Goal: Information Seeking & Learning: Learn about a topic

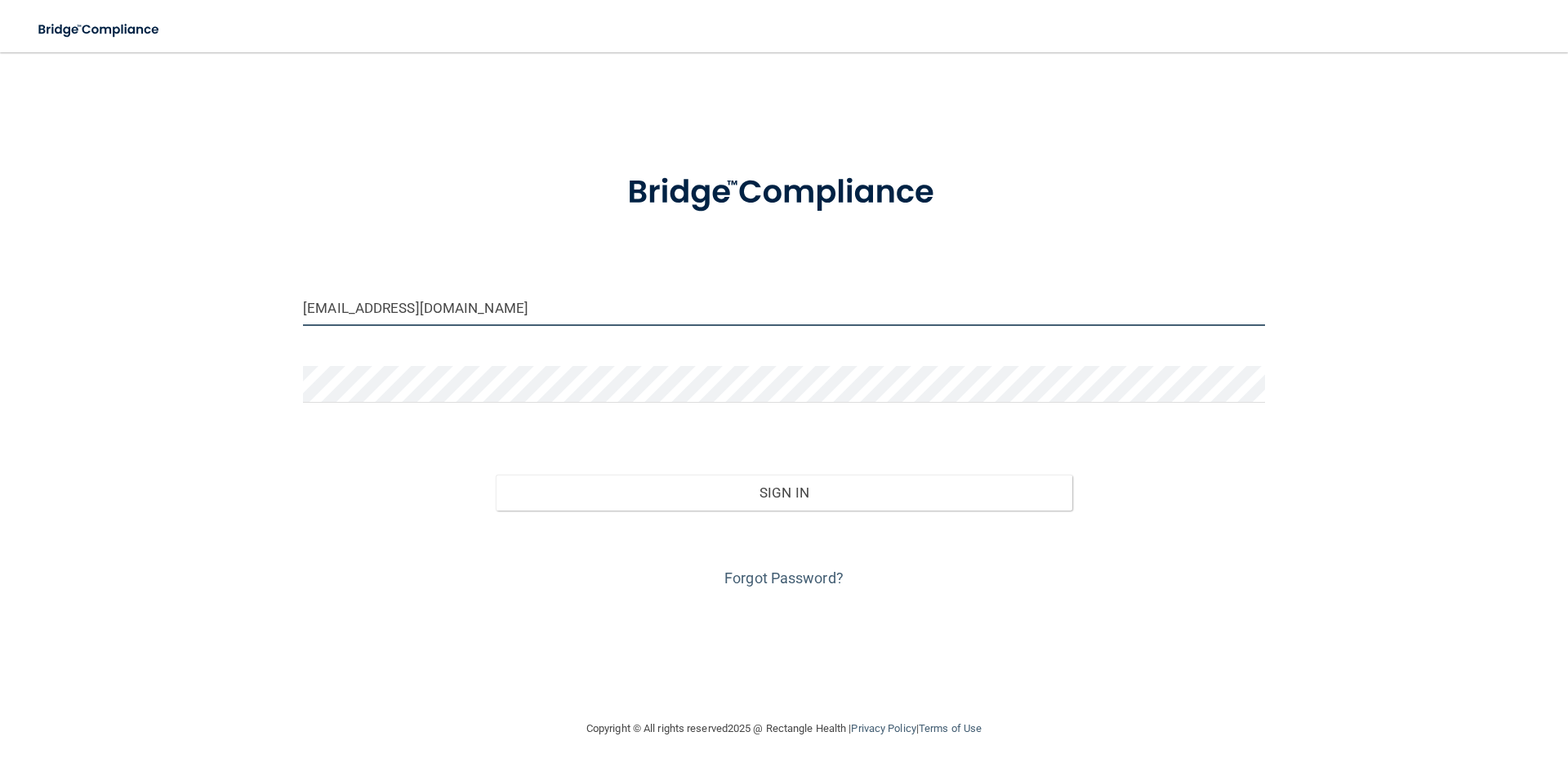
drag, startPoint x: 490, startPoint y: 320, endPoint x: 216, endPoint y: 304, distance: 274.5
click at [216, 304] on div "[EMAIL_ADDRESS][DOMAIN_NAME] Invalid email/password. You don't have permission …" at bounding box center [784, 385] width 1503 height 634
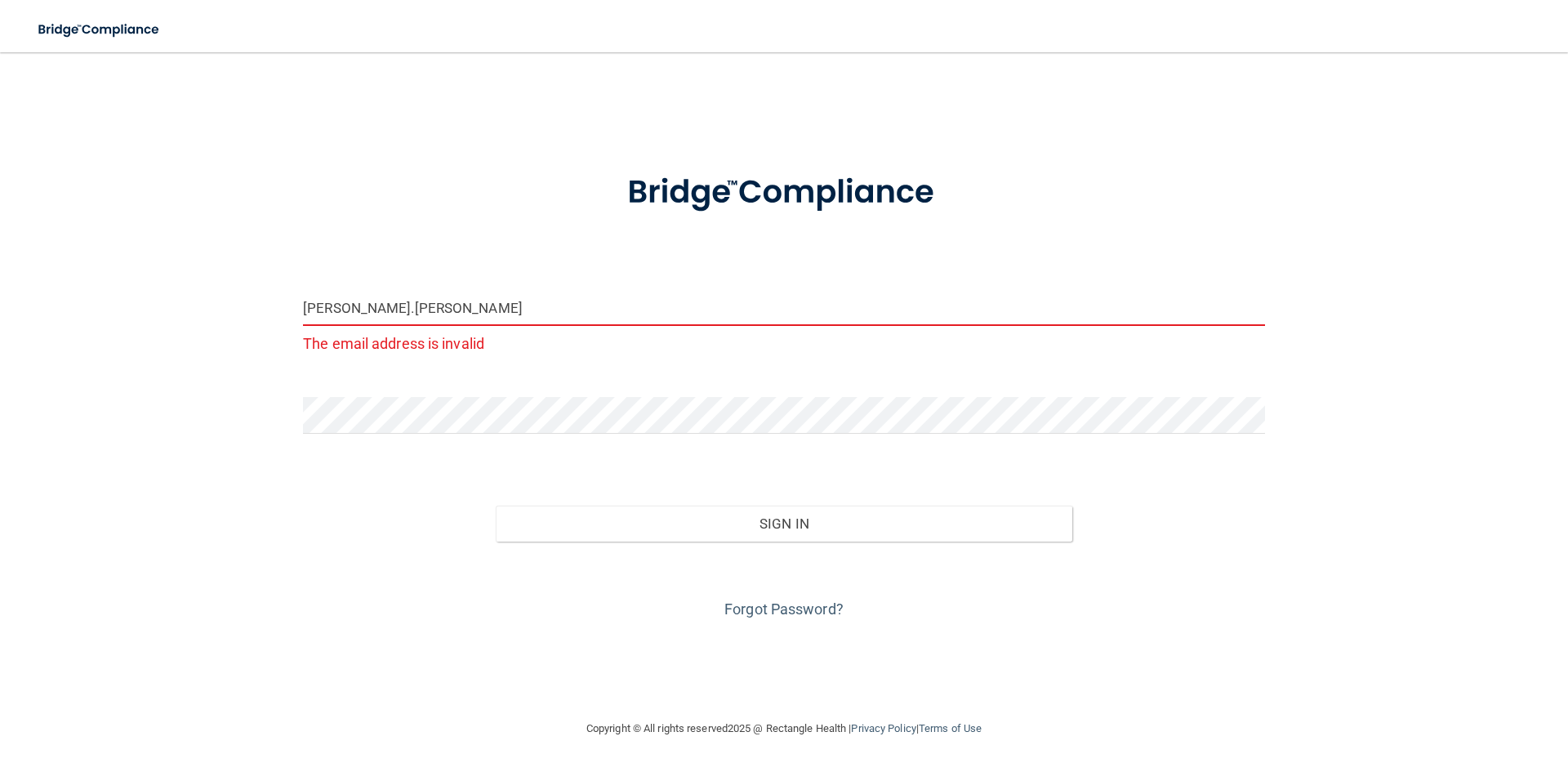
click at [422, 316] on input "[PERSON_NAME].[PERSON_NAME]" at bounding box center [784, 307] width 962 height 36
type input "[PERSON_NAME][EMAIL_ADDRESS][PERSON_NAME][DOMAIN_NAME]"
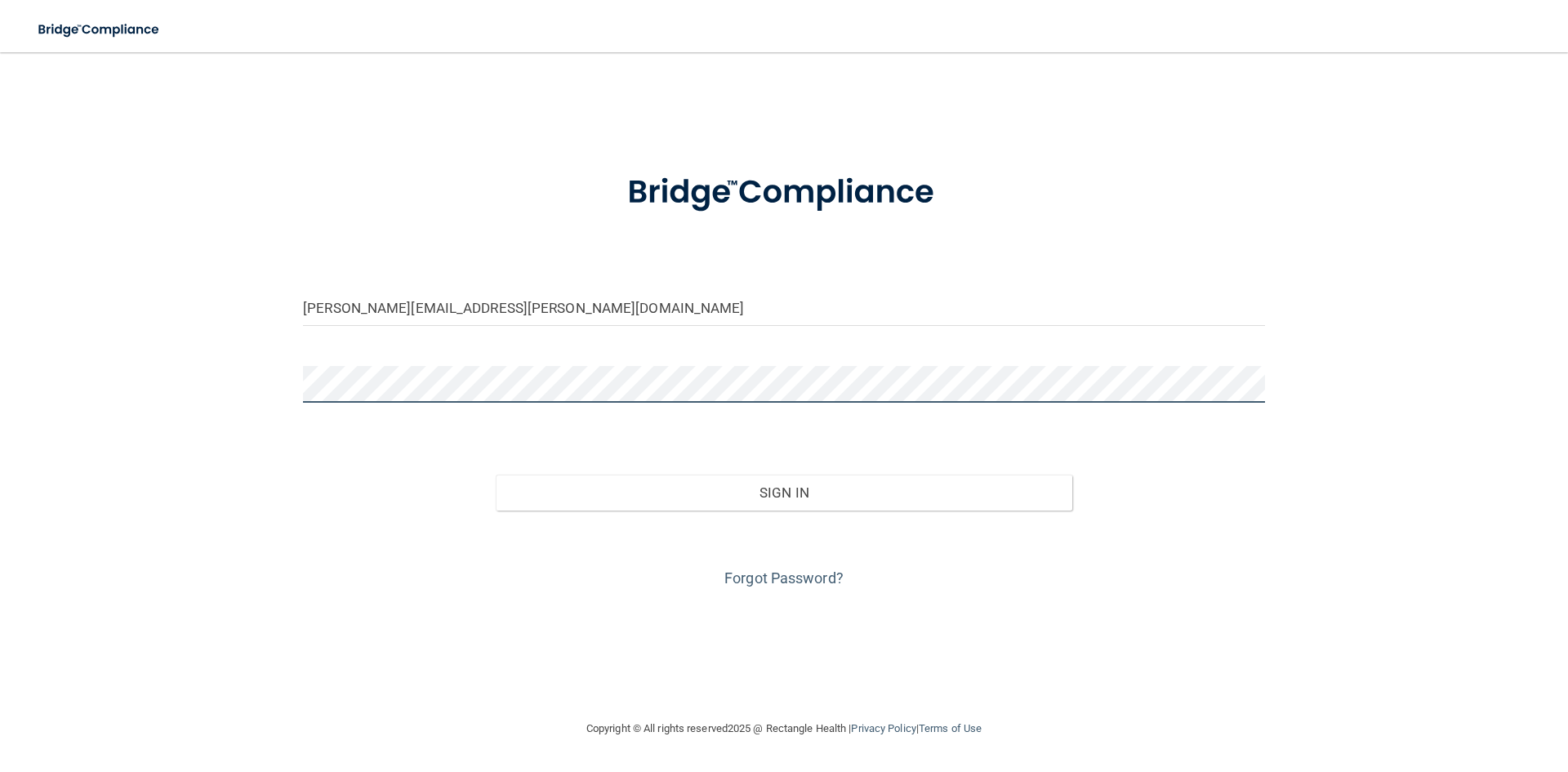
click at [229, 403] on div "[PERSON_NAME][EMAIL_ADDRESS][PERSON_NAME][DOMAIN_NAME] Invalid email/password. …" at bounding box center [784, 385] width 1503 height 634
click at [495, 474] on button "Sign In" at bounding box center [784, 492] width 578 height 36
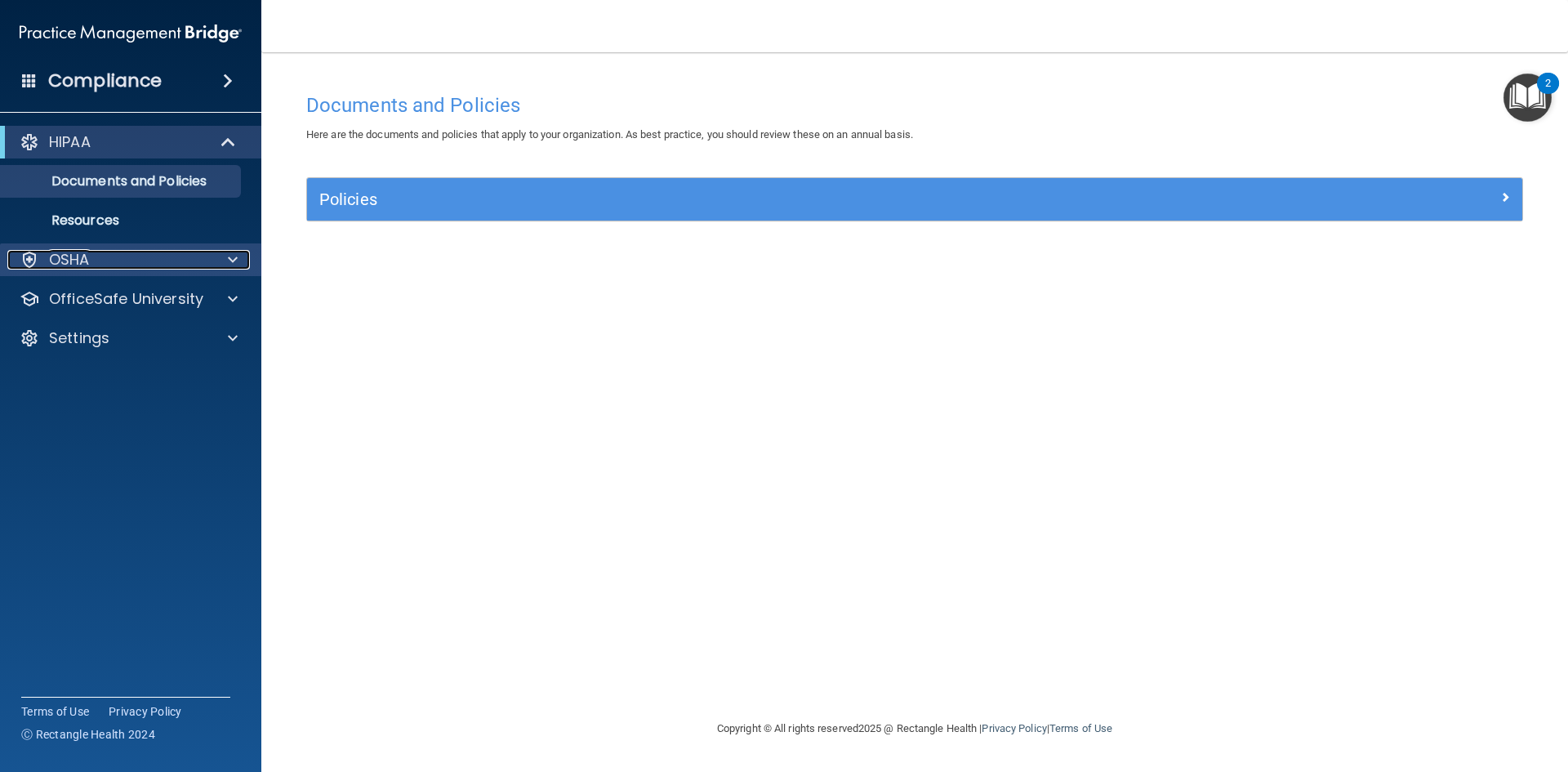
click at [144, 263] on div "OSHA" at bounding box center [109, 260] width 203 height 20
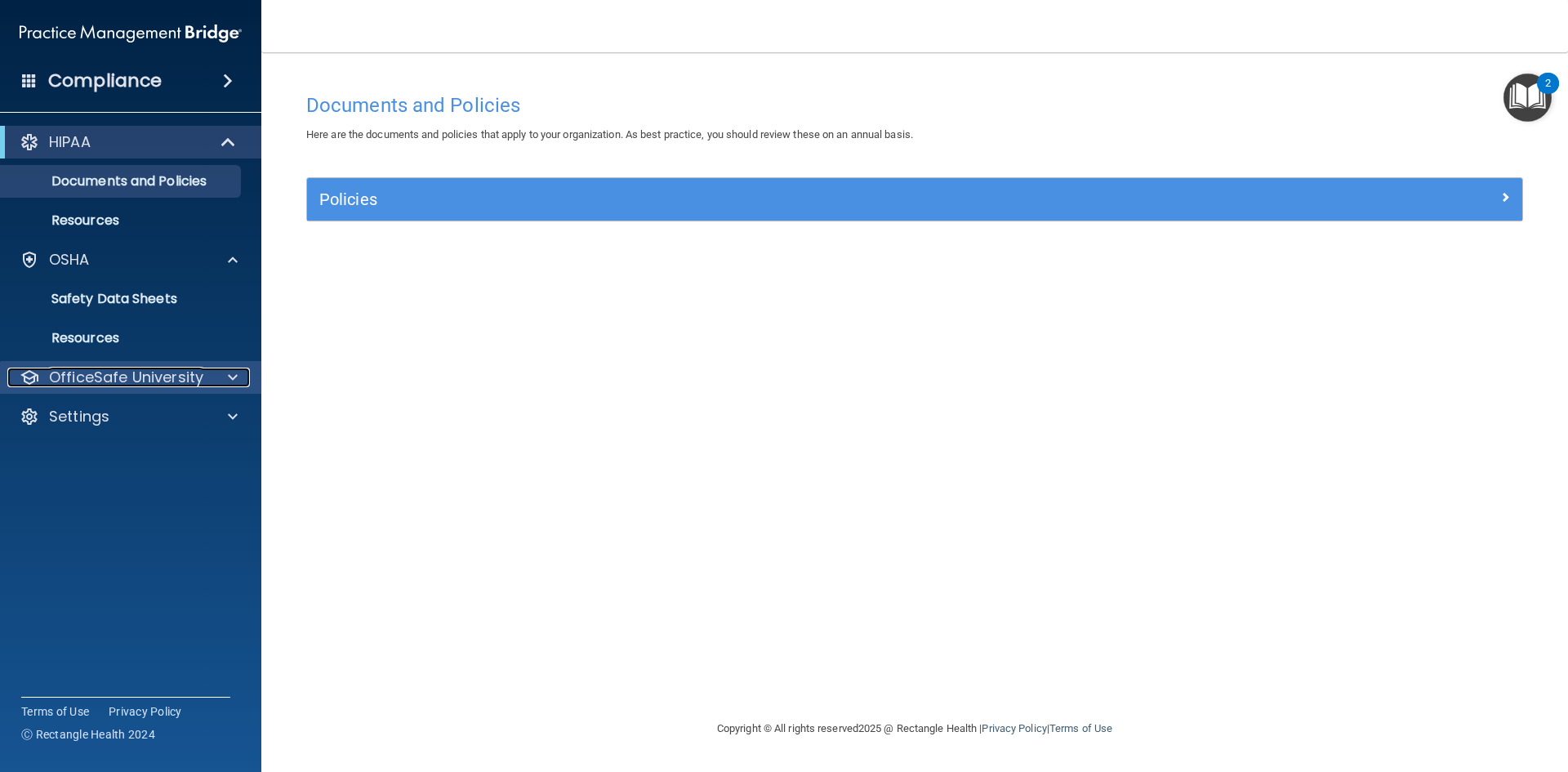
click at [164, 375] on p "OfficeSafe University" at bounding box center [126, 377] width 154 height 20
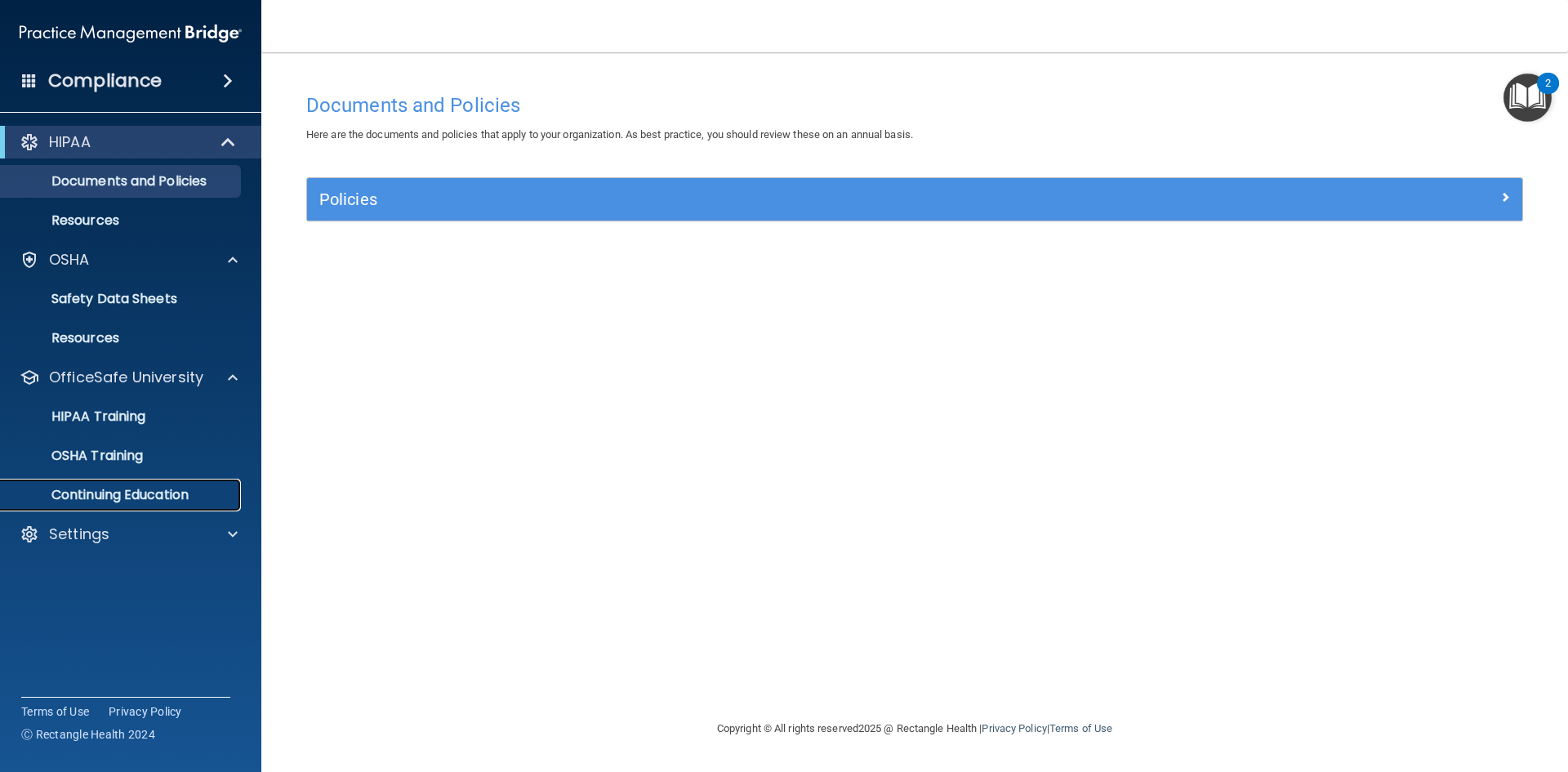
click at [135, 493] on p "Continuing Education" at bounding box center [122, 495] width 223 height 16
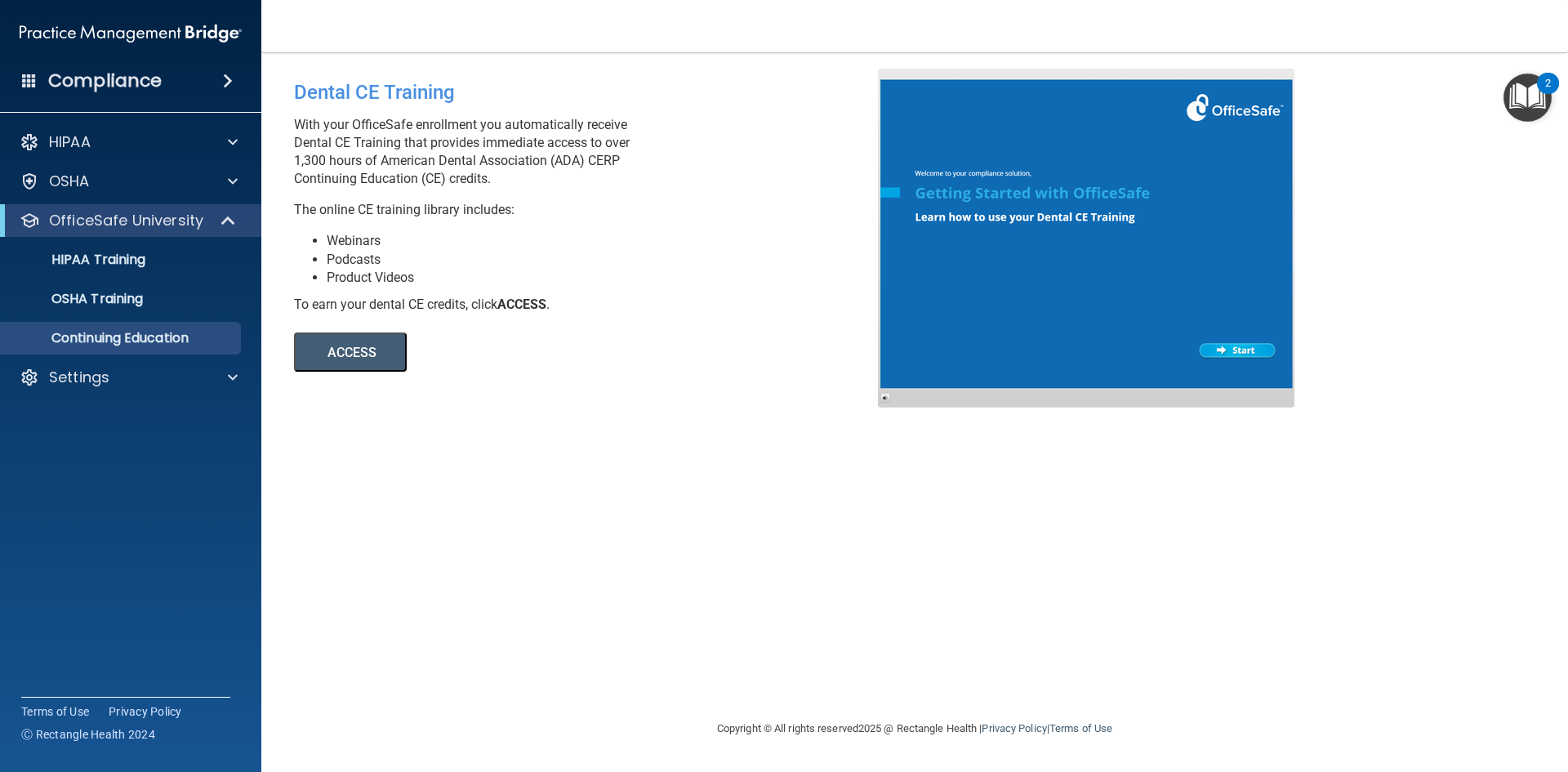
click at [373, 352] on button "ACCESS" at bounding box center [350, 352] width 113 height 39
